Goal: Transaction & Acquisition: Download file/media

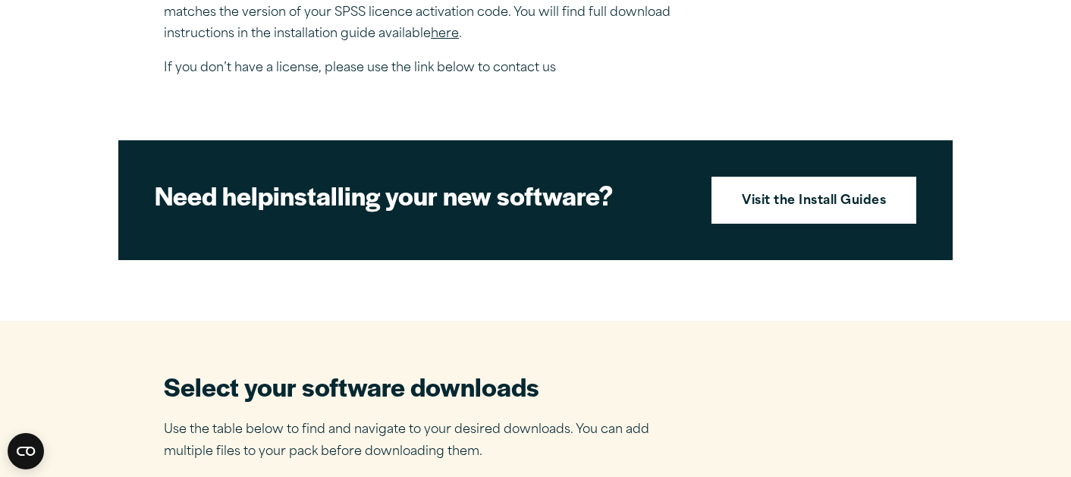
scroll to position [910, 0]
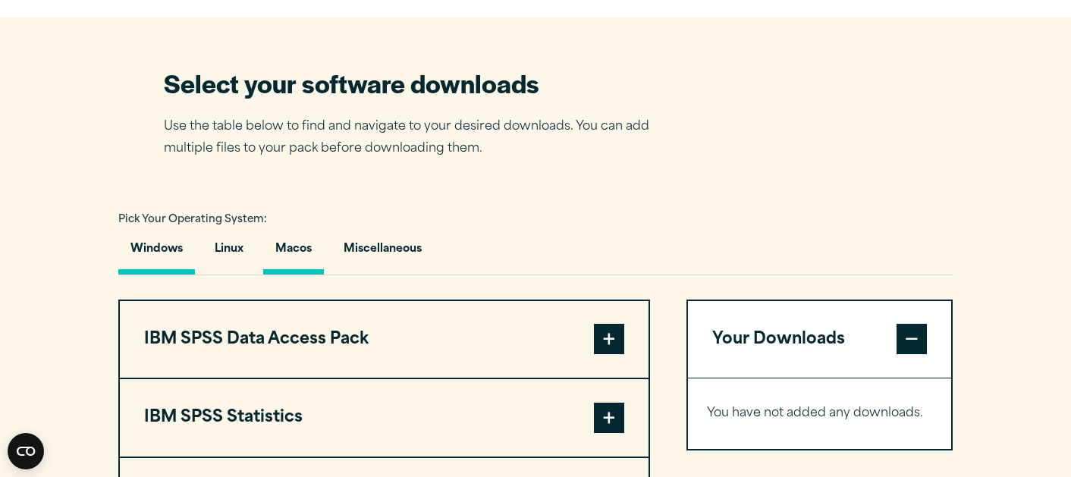
click at [274, 274] on button "Macos" at bounding box center [293, 252] width 61 height 43
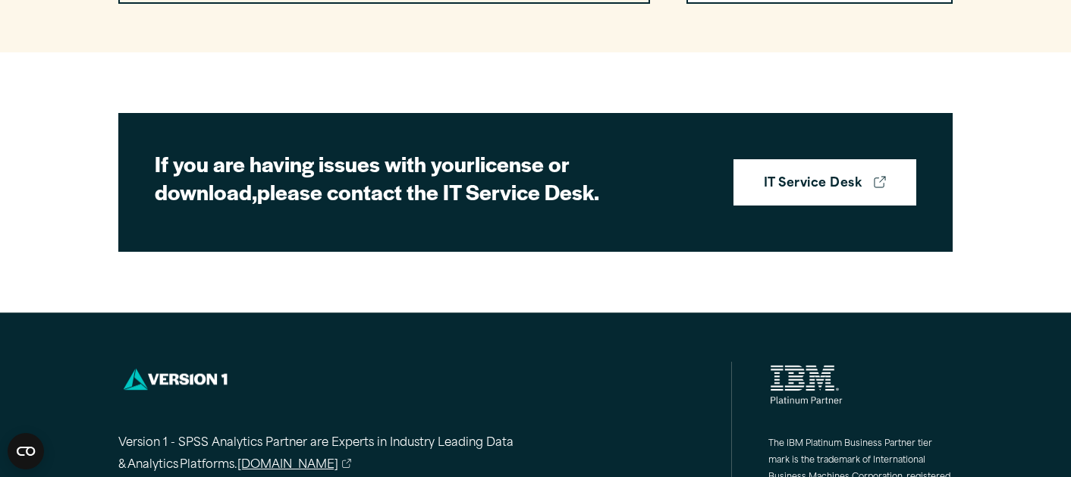
scroll to position [1213, 0]
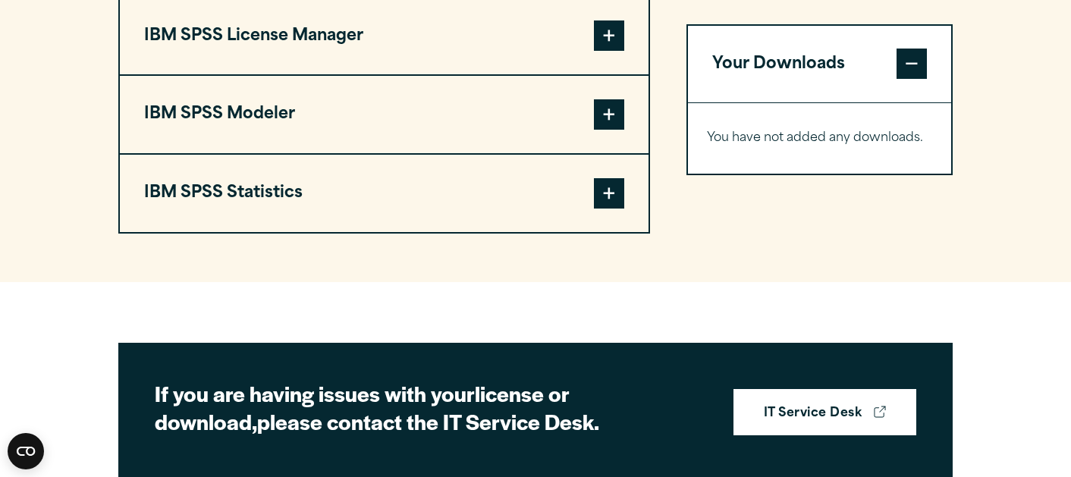
click at [615, 209] on span at bounding box center [609, 193] width 30 height 30
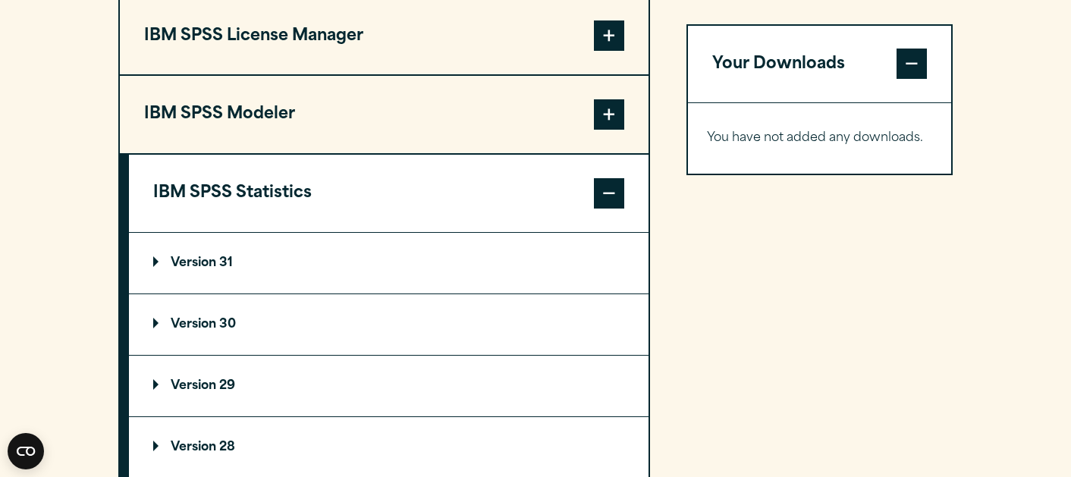
click at [151, 355] on summary "Version 30" at bounding box center [388, 324] width 519 height 61
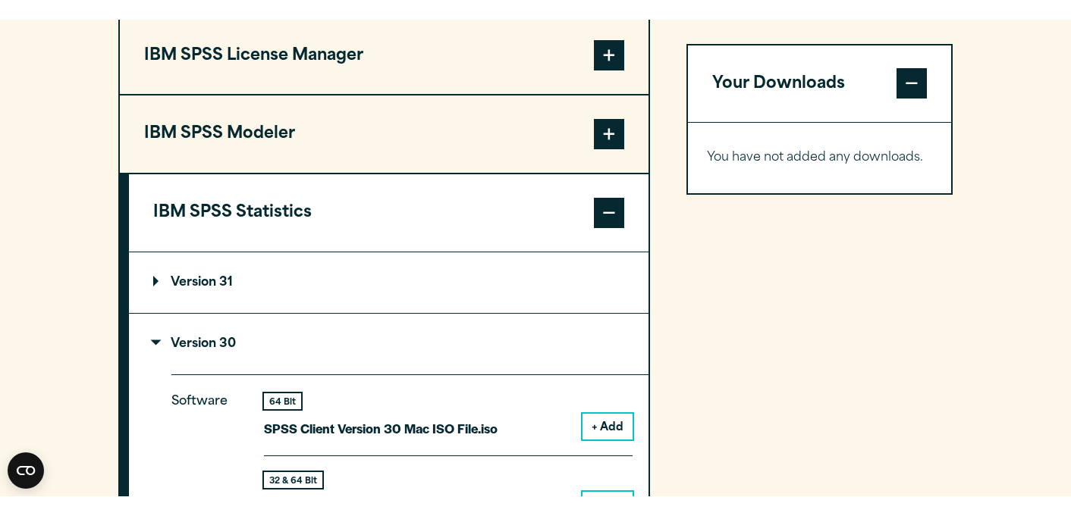
scroll to position [1517, 0]
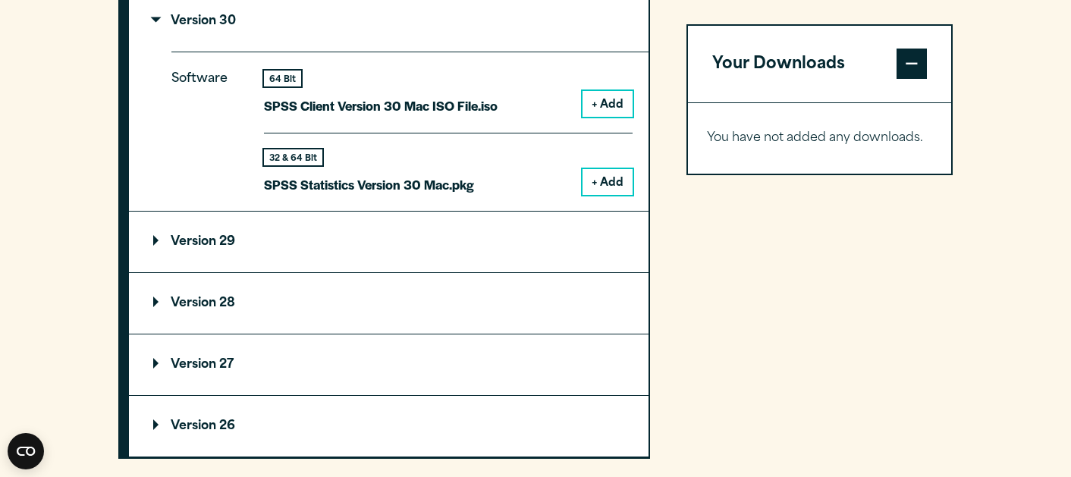
click at [599, 195] on button "+ Add" at bounding box center [607, 182] width 50 height 26
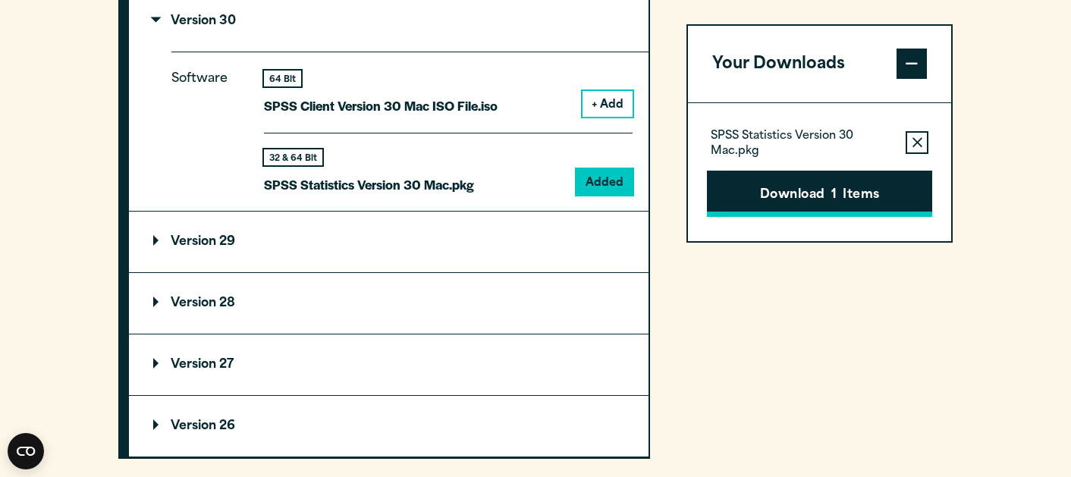
click at [762, 187] on button "Download 1 Items" at bounding box center [819, 194] width 225 height 47
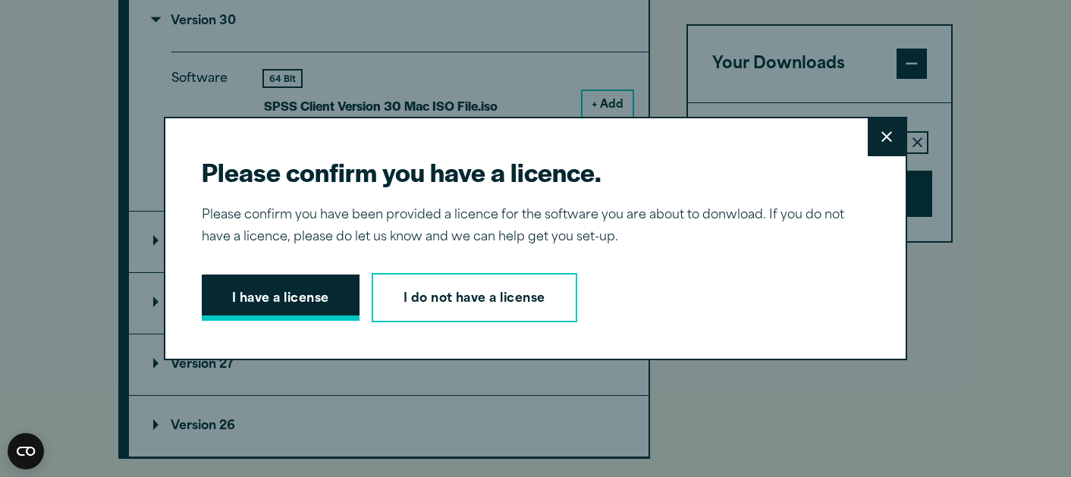
click at [281, 303] on button "I have a license" at bounding box center [281, 297] width 158 height 47
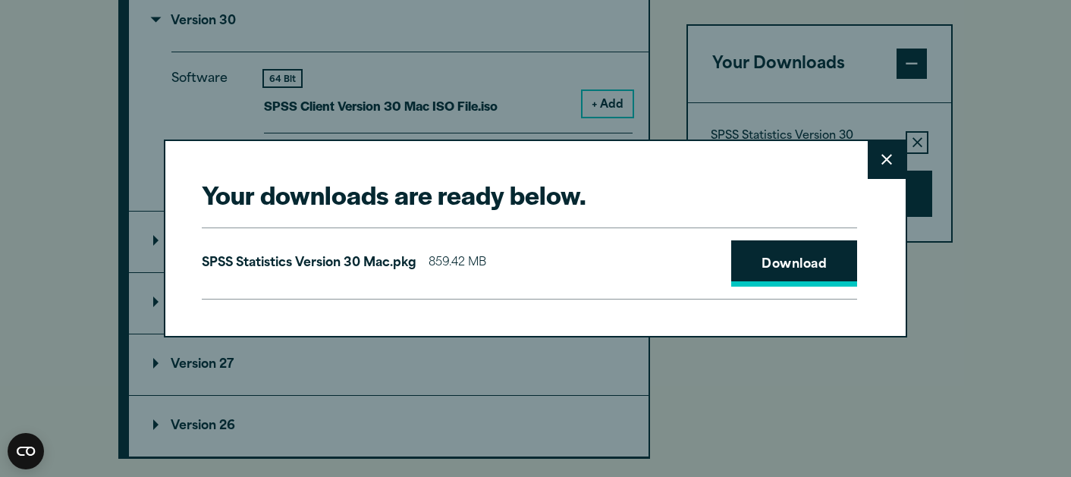
click at [792, 260] on link "Download" at bounding box center [794, 263] width 126 height 47
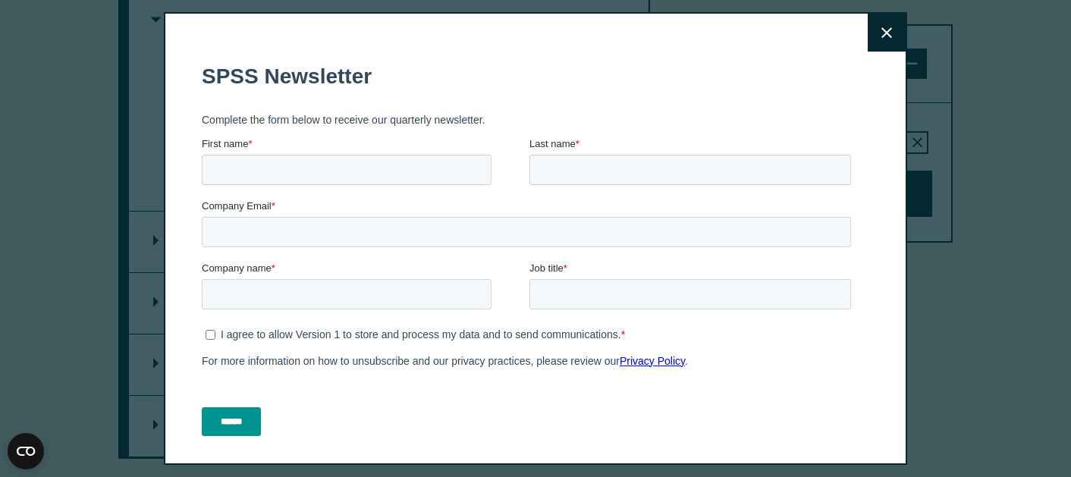
click at [877, 34] on button "Close" at bounding box center [886, 33] width 38 height 38
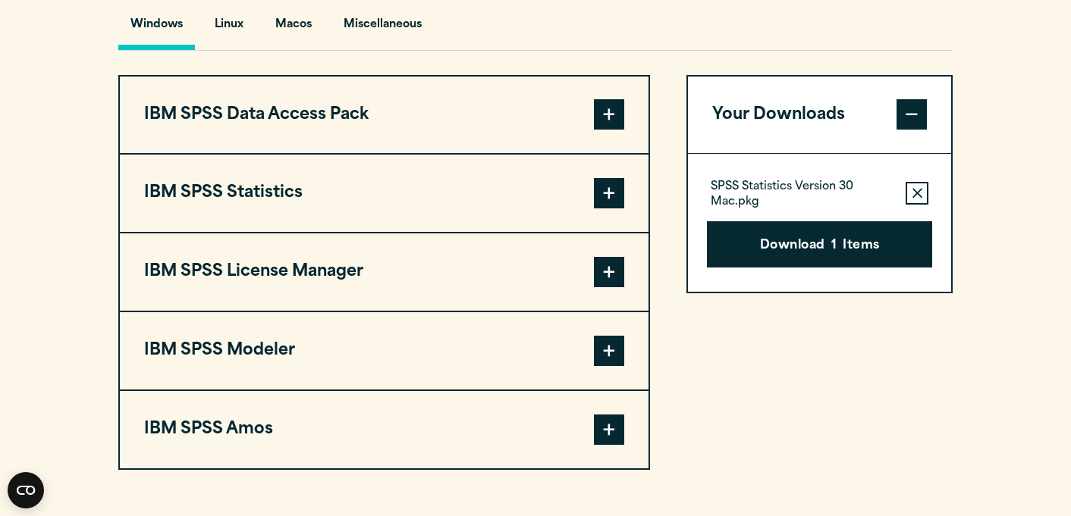
scroll to position [1133, 0]
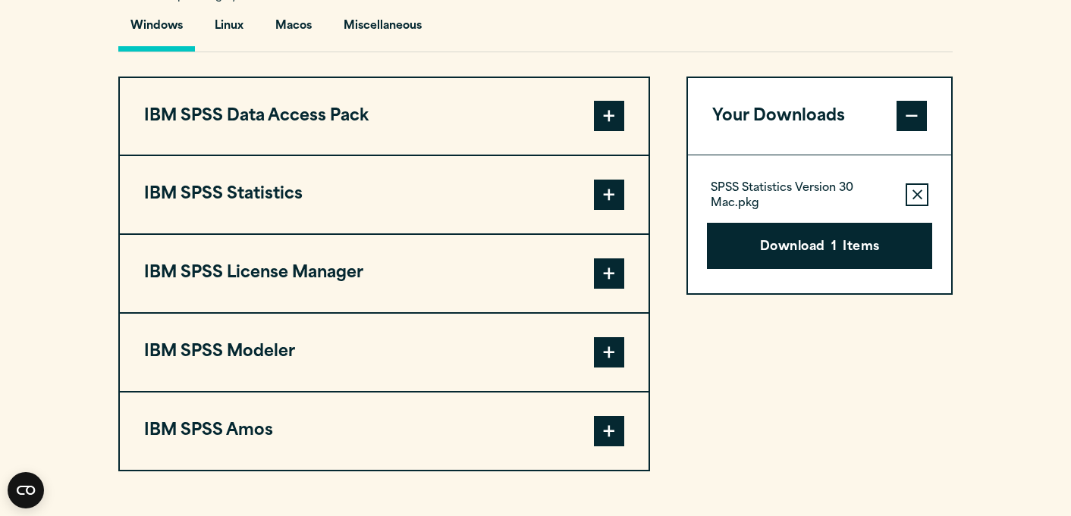
click at [287, 232] on button "IBM SPSS Statistics" at bounding box center [384, 194] width 529 height 77
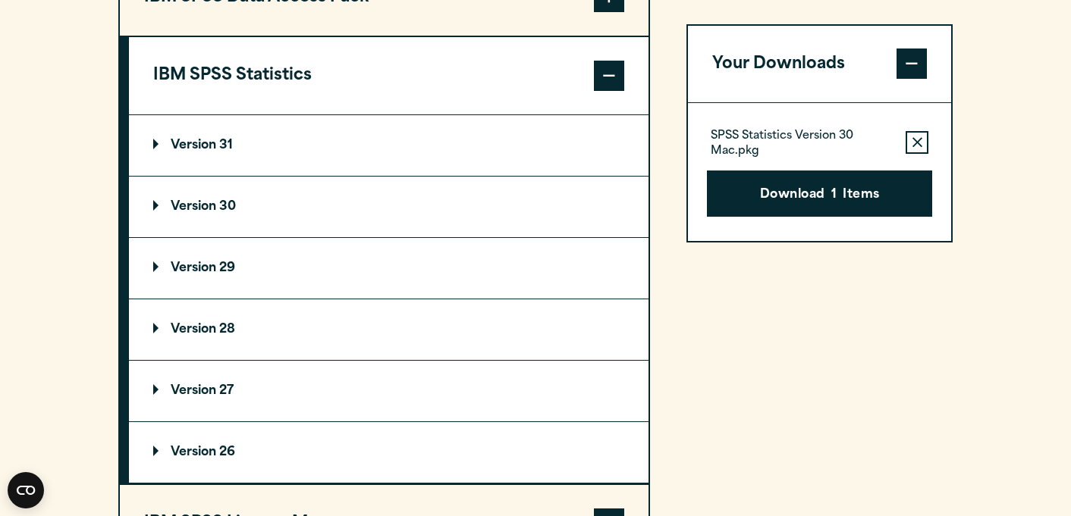
scroll to position [1253, 0]
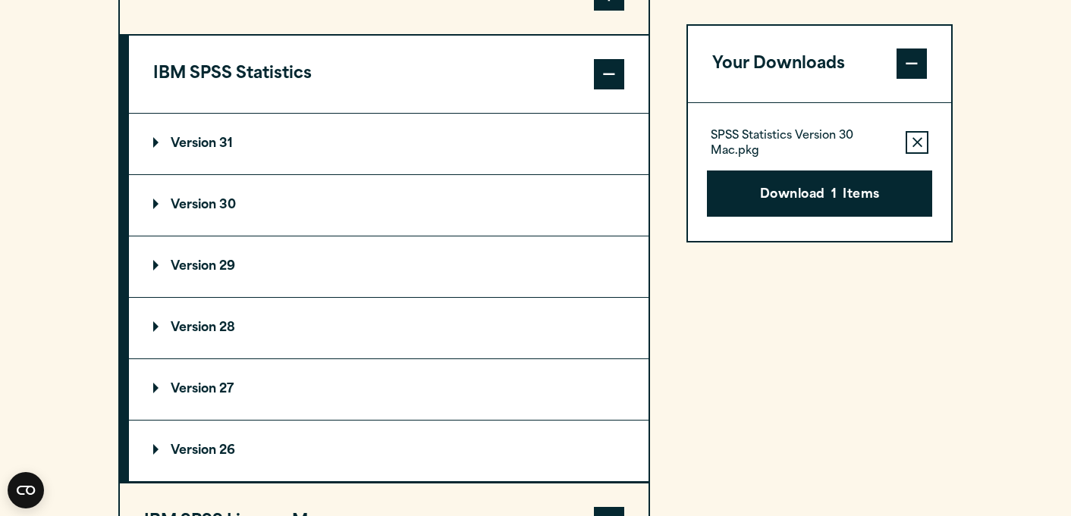
click at [303, 174] on summary "Version 31" at bounding box center [388, 144] width 519 height 61
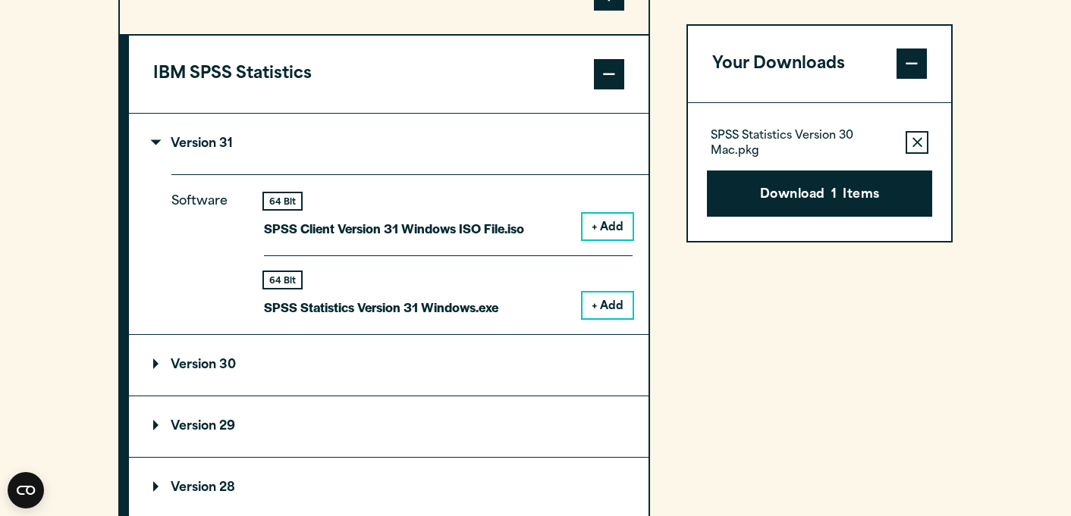
click at [276, 396] on summary "Version 30" at bounding box center [388, 365] width 519 height 61
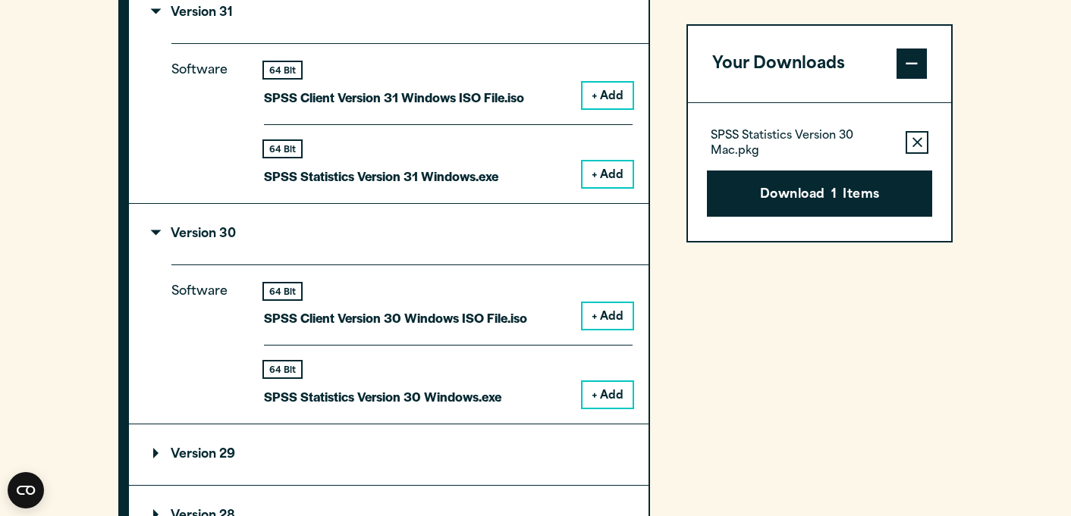
scroll to position [1387, 0]
